Goal: Communication & Community: Answer question/provide support

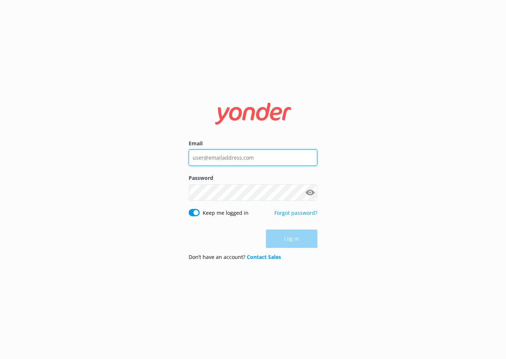
type input "[EMAIL_ADDRESS][DOMAIN_NAME]"
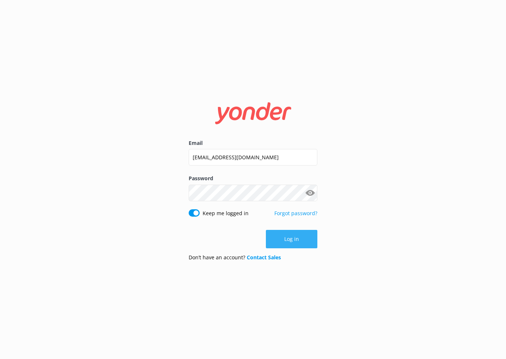
click at [292, 237] on div "Log in" at bounding box center [253, 239] width 129 height 18
click at [297, 239] on button "Log in" at bounding box center [291, 239] width 51 height 18
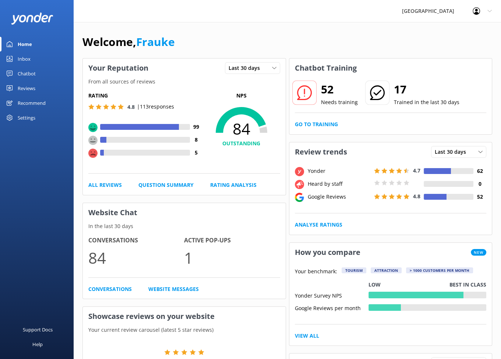
drag, startPoint x: 31, startPoint y: 82, endPoint x: 31, endPoint y: 88, distance: 5.9
click at [31, 82] on div "Reviews" at bounding box center [27, 88] width 18 height 15
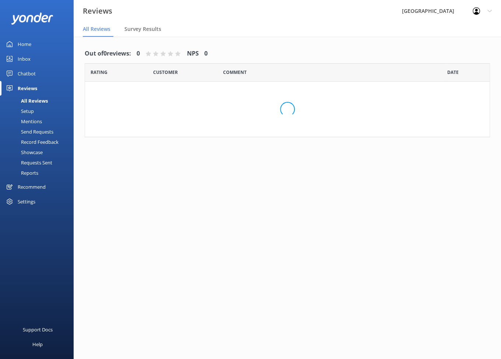
click at [31, 88] on div "Reviews" at bounding box center [27, 88] width 19 height 15
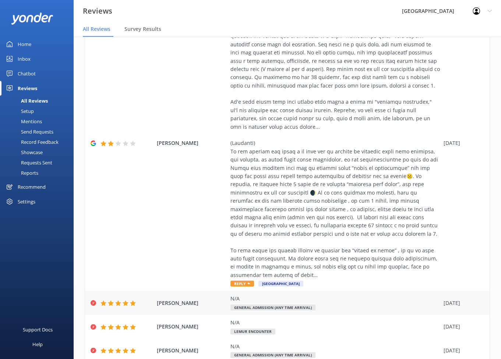
scroll to position [147, 0]
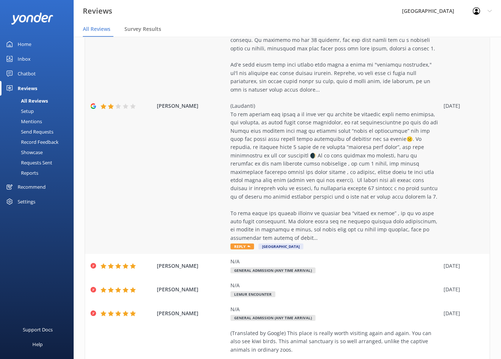
click at [221, 151] on div "[PERSON_NAME] Reply [GEOGRAPHIC_DATA] [DATE]" at bounding box center [287, 106] width 404 height 296
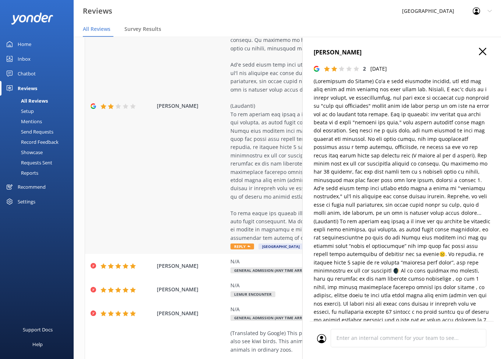
type textarea "Thank you for taking the time to share your feedback. We’re glad you appreciate…"
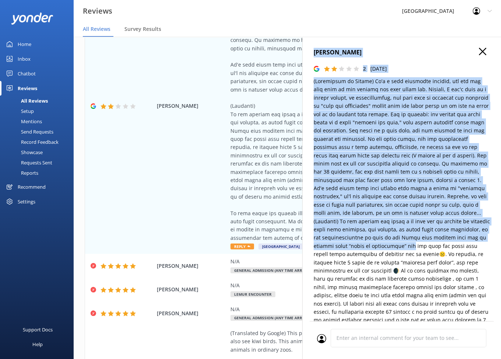
scroll to position [0, 6]
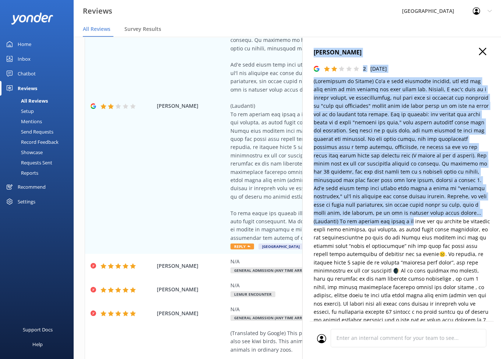
drag, startPoint x: 314, startPoint y: 52, endPoint x: 482, endPoint y: 214, distance: 233.9
click at [482, 214] on div "[PERSON_NAME] 2 [DATE] [GEOGRAPHIC_DATA] Thank you for taking the time to share…" at bounding box center [401, 216] width 199 height 359
copy div "[PERSON_NAME] 2 [DATE] (Translated by Google) It's a very beautiful reserve, an…"
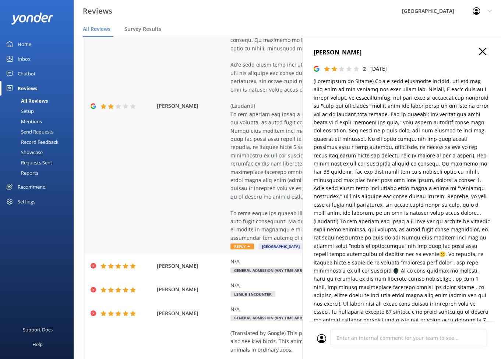
click at [196, 153] on div "[PERSON_NAME] Reply [GEOGRAPHIC_DATA] [DATE]" at bounding box center [287, 106] width 404 height 296
click at [475, 52] on h4 "[PERSON_NAME]" at bounding box center [401, 53] width 176 height 10
click at [479, 51] on use "button" at bounding box center [482, 51] width 7 height 7
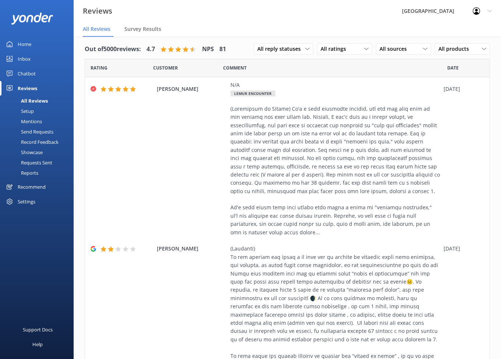
scroll to position [0, 0]
